Goal: Transaction & Acquisition: Subscribe to service/newsletter

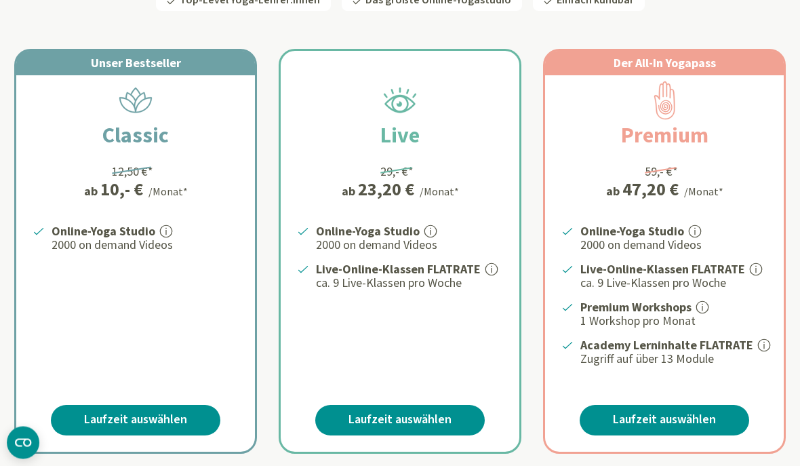
scroll to position [255, 0]
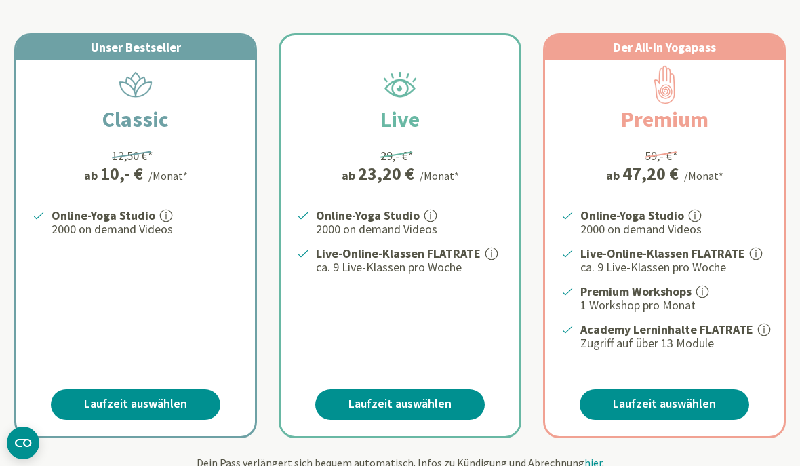
click at [412, 409] on link "Laufzeit auswählen" at bounding box center [400, 404] width 170 height 31
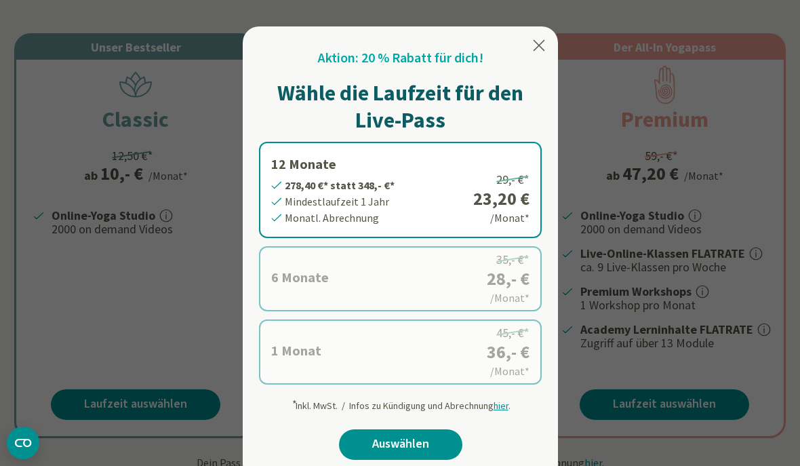
click at [541, 41] on icon at bounding box center [539, 45] width 16 height 16
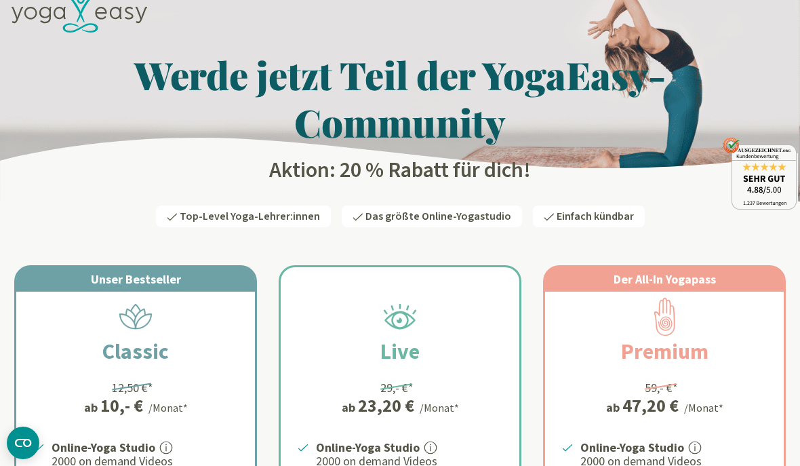
scroll to position [0, 0]
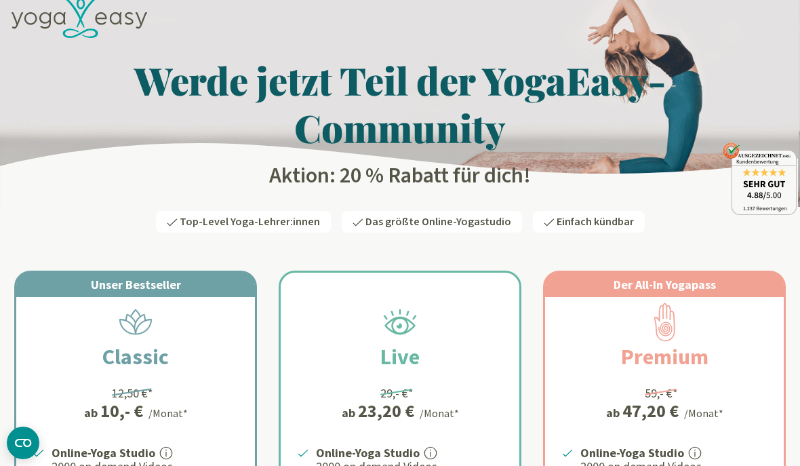
scroll to position [237, 0]
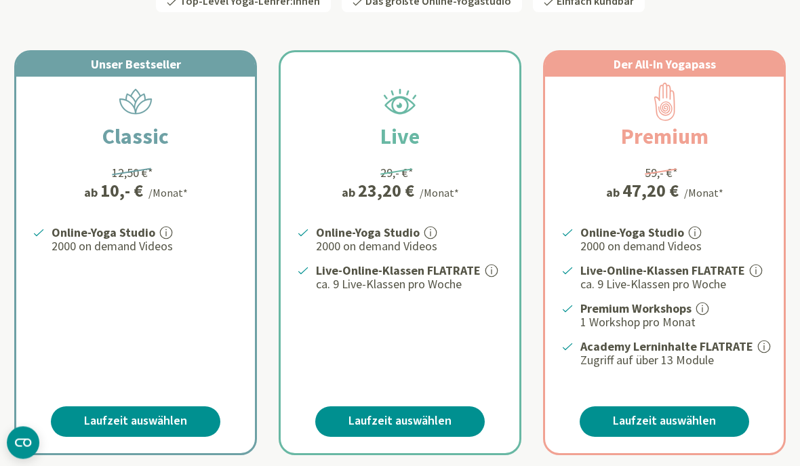
click at [98, 414] on link "Laufzeit auswählen" at bounding box center [136, 422] width 170 height 31
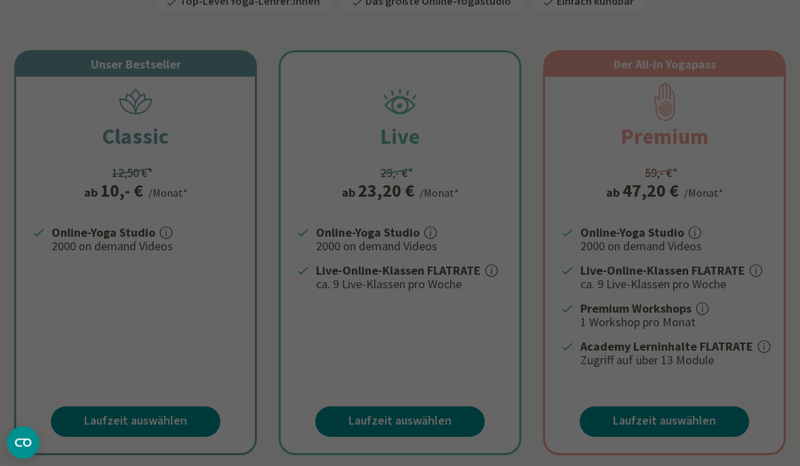
scroll to position [238, 0]
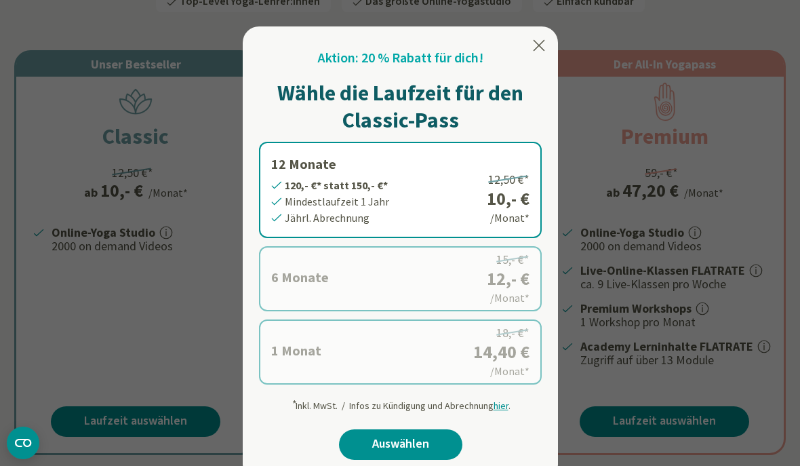
click at [542, 45] on icon at bounding box center [539, 45] width 16 height 16
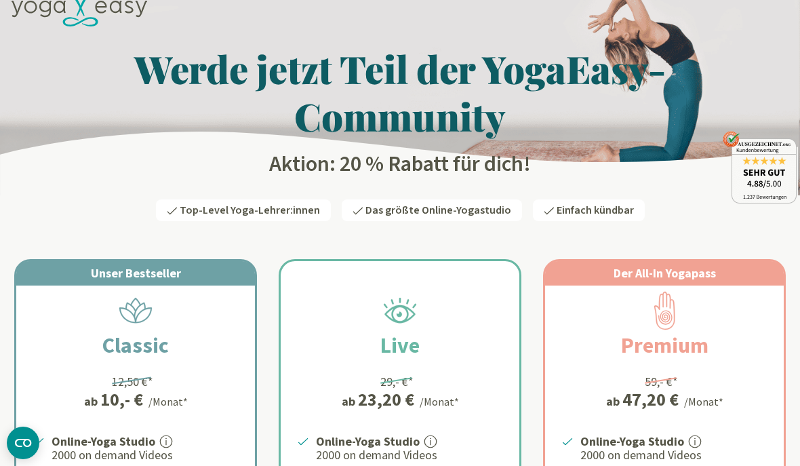
scroll to position [0, 0]
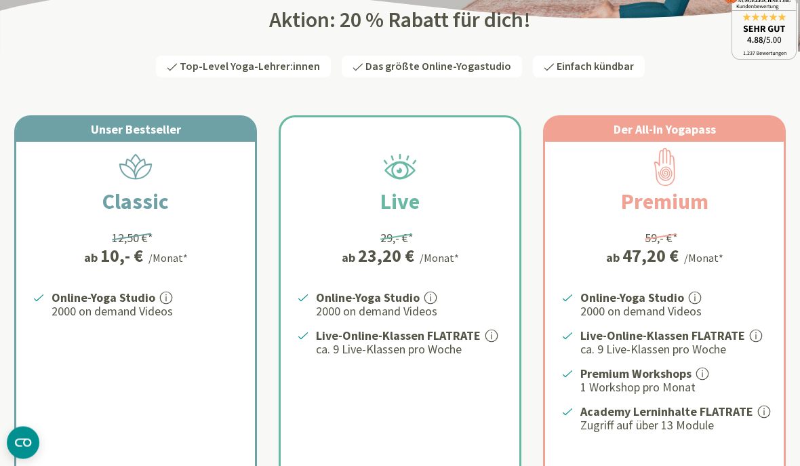
scroll to position [178, 0]
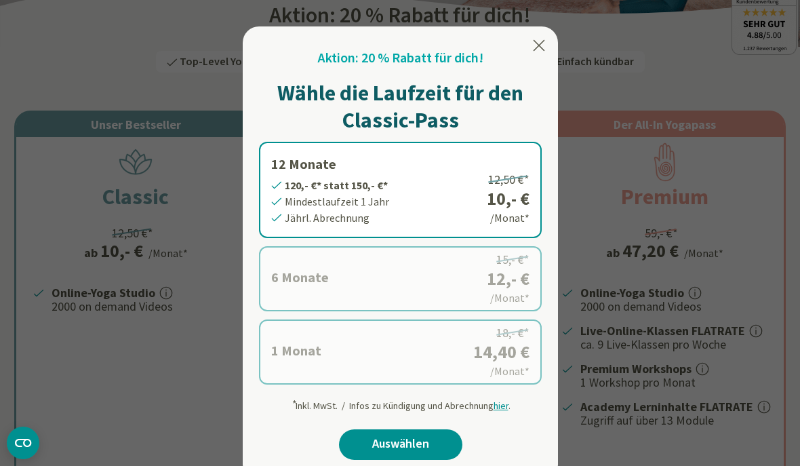
click at [372, 448] on link "Auswählen" at bounding box center [400, 444] width 123 height 31
